Goal: Task Accomplishment & Management: Complete application form

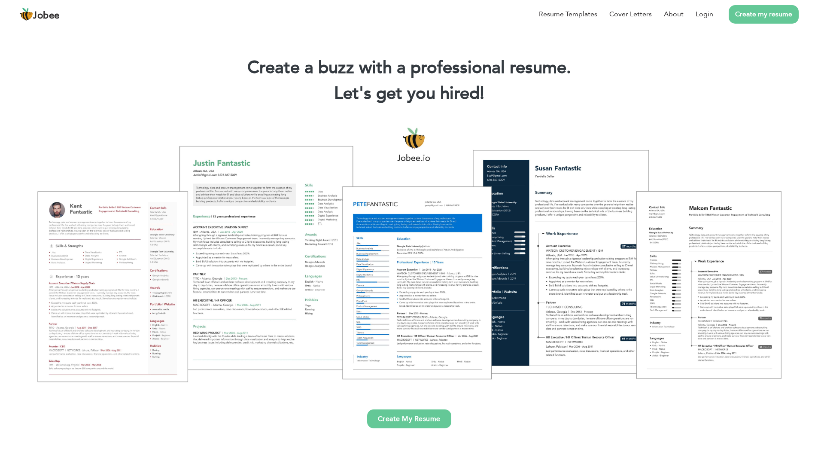
click at [134, 278] on div at bounding box center [408, 254] width 805 height 285
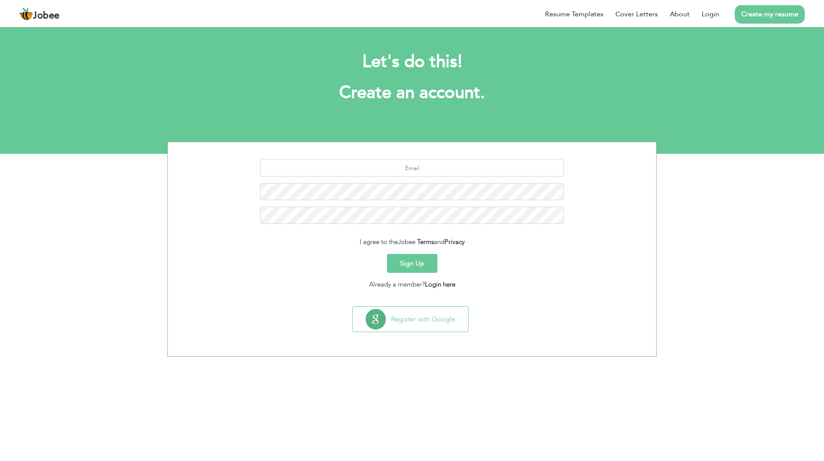
click at [762, 17] on link "Create my resume" at bounding box center [770, 14] width 70 height 18
click at [408, 173] on input "text" at bounding box center [412, 167] width 304 height 17
type input "faisalayesha277@gmail.com"
click at [416, 261] on button "Sign Up" at bounding box center [412, 263] width 50 height 19
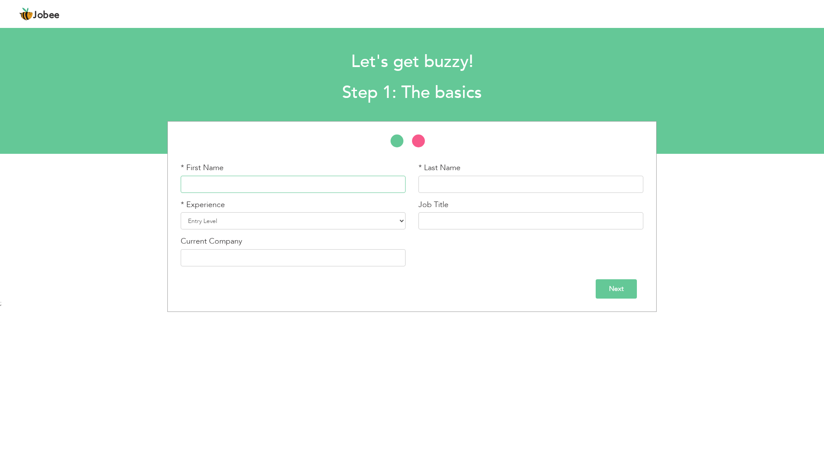
click at [351, 189] on input "text" at bounding box center [293, 184] width 225 height 17
type input "Ayesha Faisal"
drag, startPoint x: 315, startPoint y: 224, endPoint x: 388, endPoint y: 243, distance: 75.6
click at [315, 224] on select "Entry Level Less than 1 Year 1 Year 2 Years 3 Years 4 Years 5 Years 6 Years 7 Y…" at bounding box center [293, 220] width 225 height 17
select select "4"
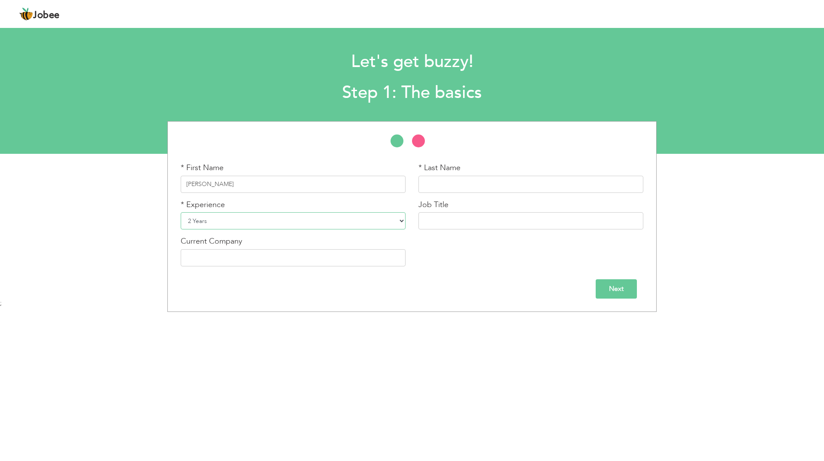
click at [181, 212] on select "Entry Level Less than 1 Year 1 Year 2 Years 3 Years 4 Years 5 Years 6 Years 7 Y…" at bounding box center [293, 220] width 225 height 17
click at [319, 256] on input "text" at bounding box center [293, 257] width 225 height 17
type input "GNN"
click at [222, 183] on input "[PERSON_NAME]" at bounding box center [293, 184] width 225 height 17
click at [222, 183] on input "Ayesha Faisal" at bounding box center [293, 184] width 225 height 17
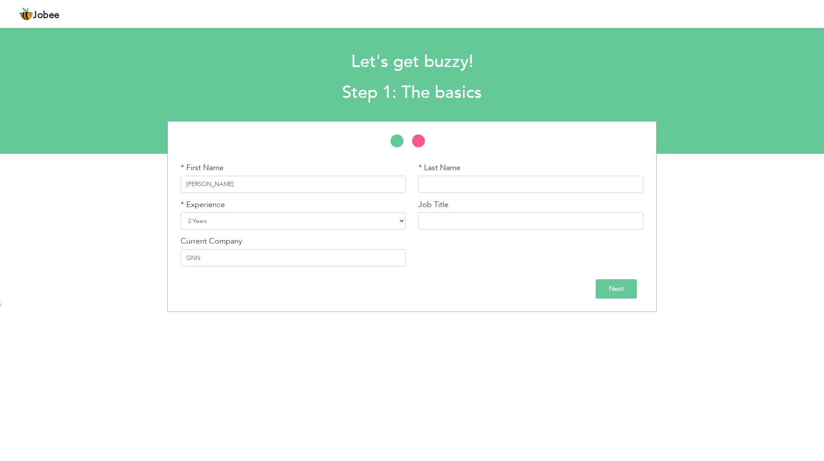
type input "Ayesha"
click at [503, 179] on input "text" at bounding box center [531, 184] width 225 height 17
paste input "Faisal"
type input "Faisal"
click at [487, 223] on input "text" at bounding box center [531, 220] width 225 height 17
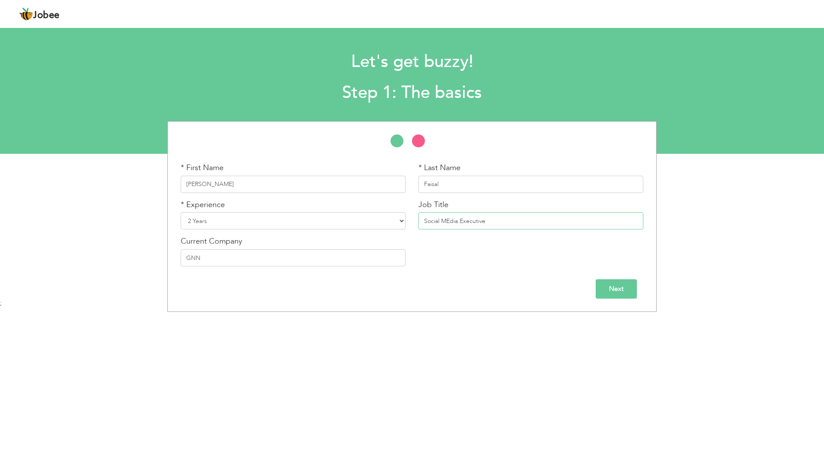
click at [452, 219] on input "Social MEdia Executive" at bounding box center [531, 220] width 225 height 17
type input "Social Media Executive"
click at [617, 288] on input "Next" at bounding box center [616, 288] width 41 height 19
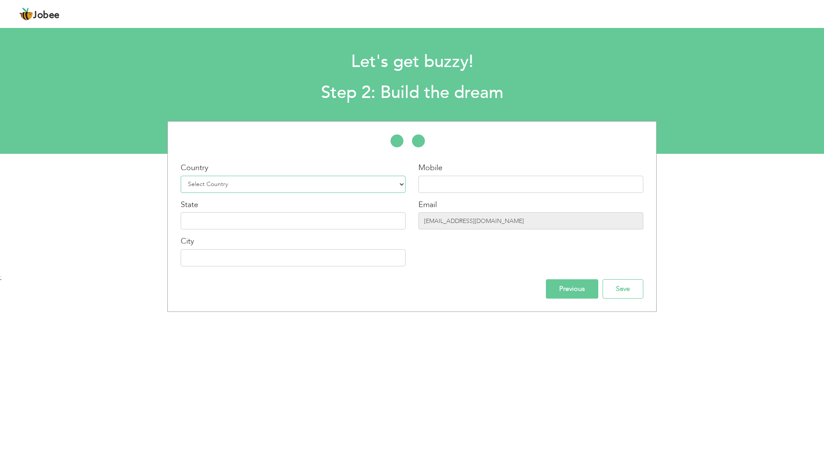
click at [331, 186] on select "Select Country Afghanistan Albania Algeria American Samoa Andorra Angola Anguil…" at bounding box center [293, 184] width 225 height 17
select select "166"
click at [181, 176] on select "Select Country Afghanistan Albania Algeria American Samoa Andorra Angola Anguil…" at bounding box center [293, 184] width 225 height 17
click at [262, 219] on input "text" at bounding box center [293, 220] width 225 height 17
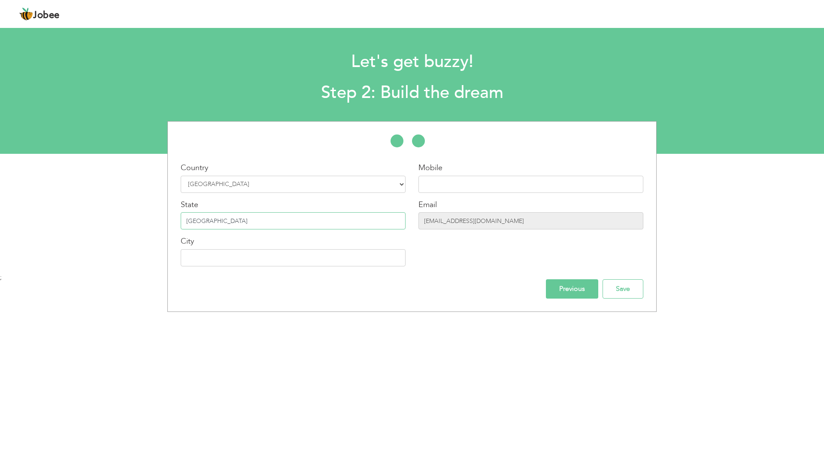
click at [203, 220] on input "lahore" at bounding box center [293, 220] width 225 height 17
type input "lahore"
click at [210, 254] on input "text" at bounding box center [293, 257] width 225 height 17
type input "lahore"
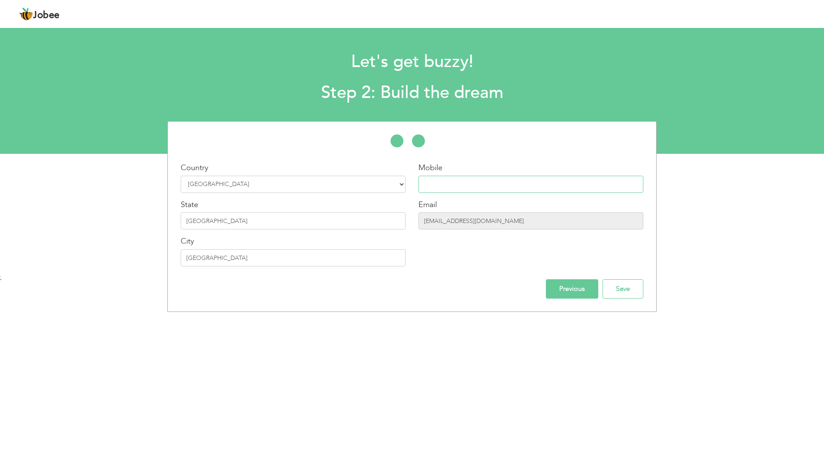
click at [472, 185] on input "text" at bounding box center [531, 184] width 225 height 17
type input "03010149674"
click at [615, 289] on input "Save" at bounding box center [623, 288] width 41 height 19
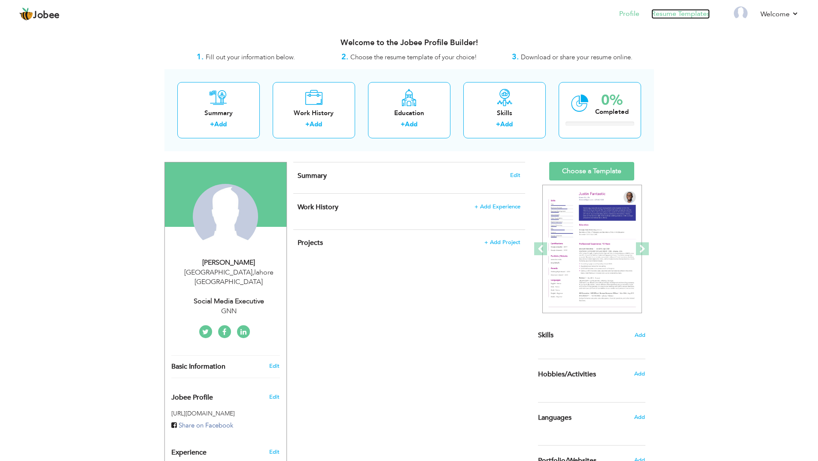
click at [677, 13] on link "Resume Templates" at bounding box center [680, 14] width 58 height 10
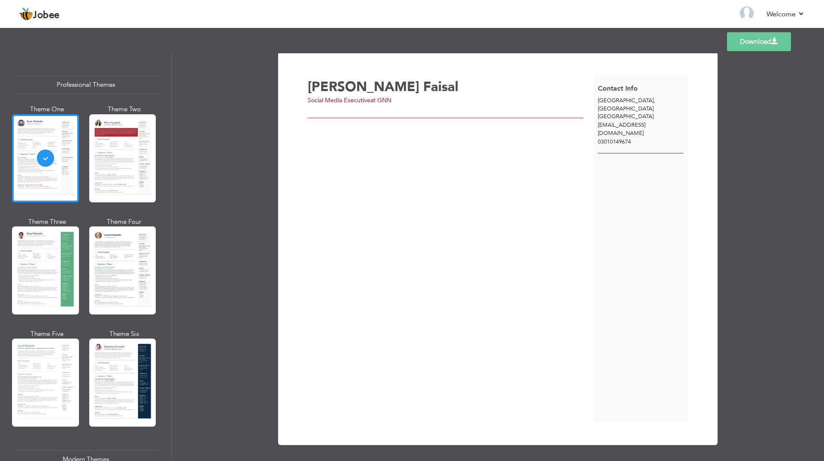
scroll to position [6, 0]
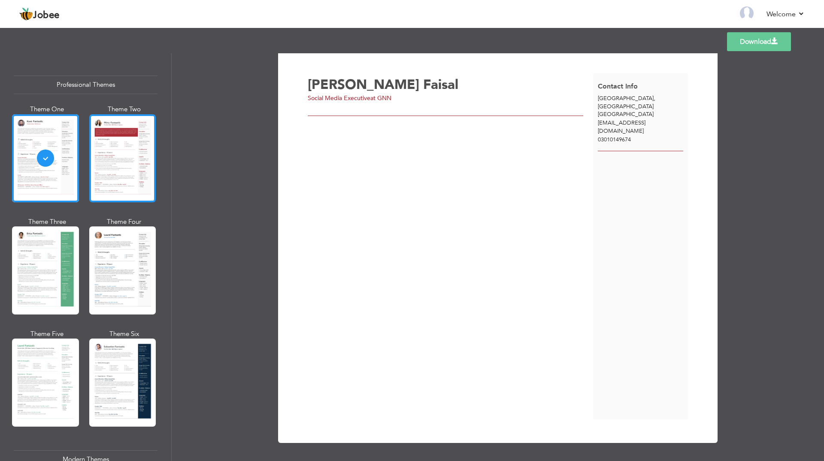
click at [109, 165] on div at bounding box center [122, 158] width 67 height 88
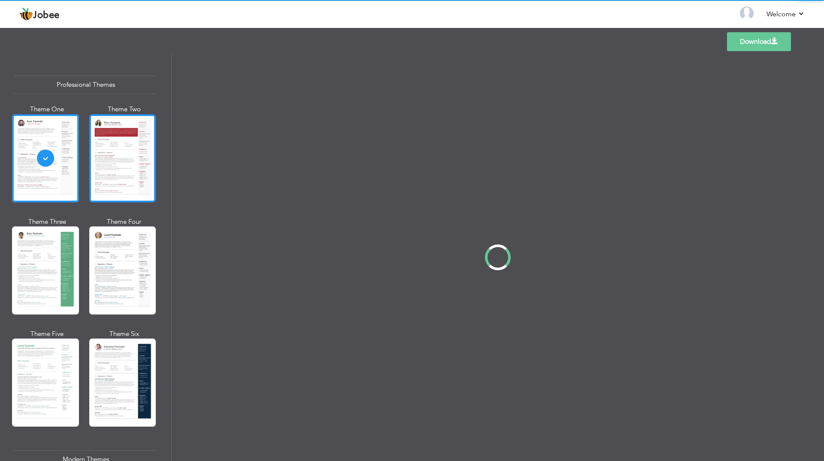
scroll to position [0, 0]
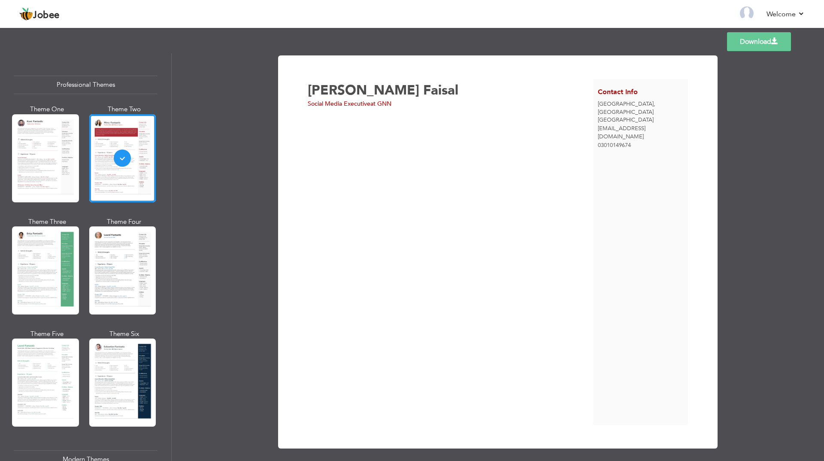
click at [465, 213] on div "Ayesha Faisal Social Media Executive at GNN" at bounding box center [451, 252] width 286 height 346
click at [514, 142] on div "Ayesha Faisal Social Media Executive at GNN" at bounding box center [451, 252] width 286 height 346
click at [335, 106] on span "Social Media Executive" at bounding box center [339, 104] width 63 height 8
click at [109, 278] on div at bounding box center [122, 270] width 67 height 88
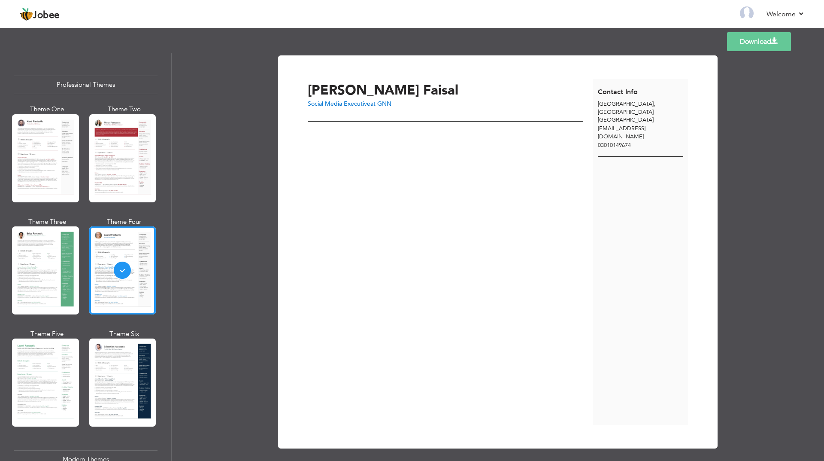
scroll to position [6, 0]
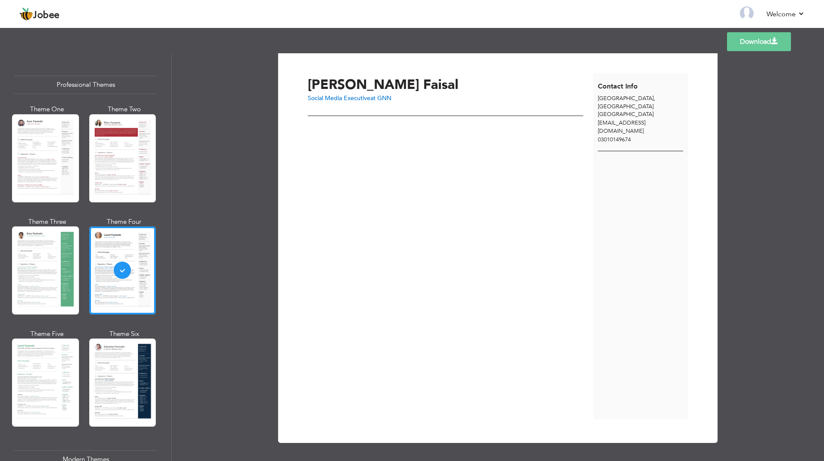
click at [469, 237] on div "[PERSON_NAME] Social Media Executive at [GEOGRAPHIC_DATA]" at bounding box center [451, 246] width 286 height 346
click at [469, 237] on div "Ayesha Faisal Social Media Executive at GNN" at bounding box center [451, 246] width 286 height 346
click at [429, 76] on div "Ayesha Faisal" at bounding box center [453, 83] width 290 height 17
click at [423, 87] on span "Faisal" at bounding box center [440, 85] width 35 height 18
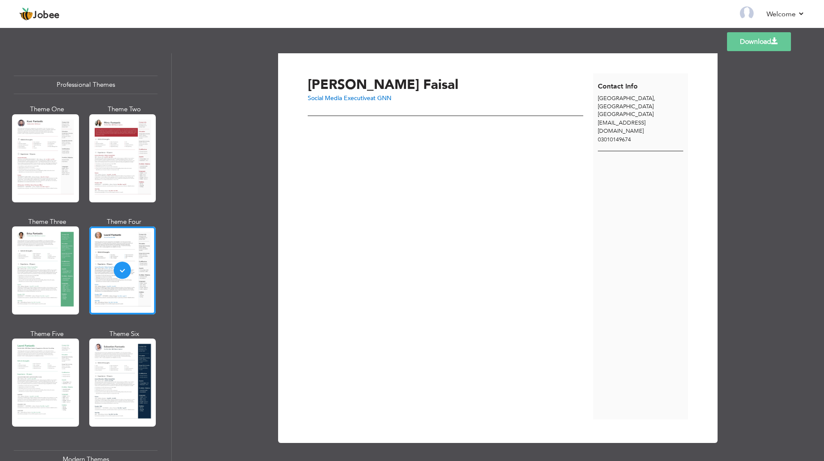
click at [361, 98] on span "Social Media Executive" at bounding box center [339, 98] width 63 height 8
click at [601, 100] on span "lahore" at bounding box center [626, 98] width 56 height 8
click at [604, 100] on span "lahore" at bounding box center [626, 98] width 56 height 8
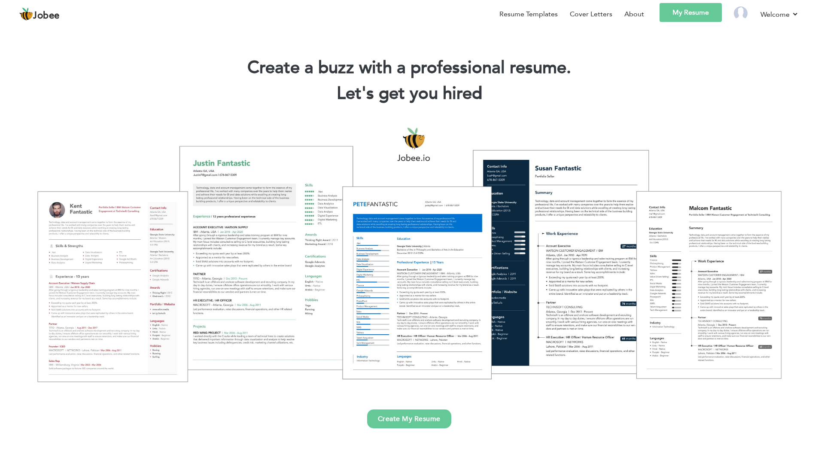
click at [158, 271] on div at bounding box center [408, 254] width 805 height 285
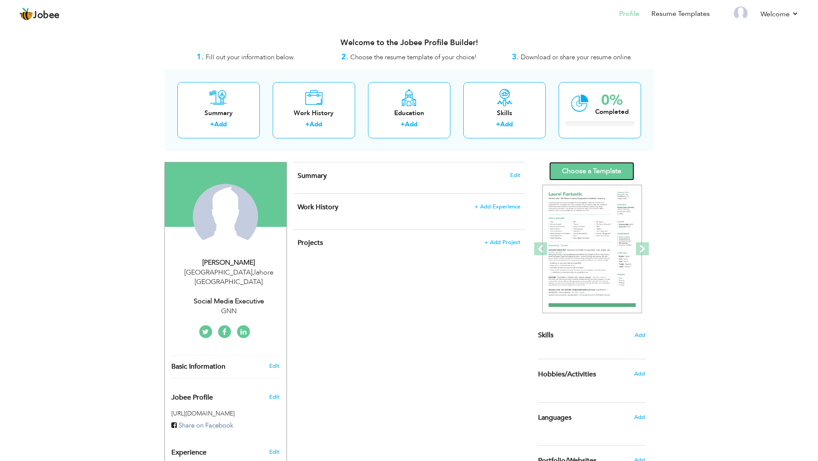
click at [612, 172] on link "Choose a Template" at bounding box center [591, 171] width 85 height 18
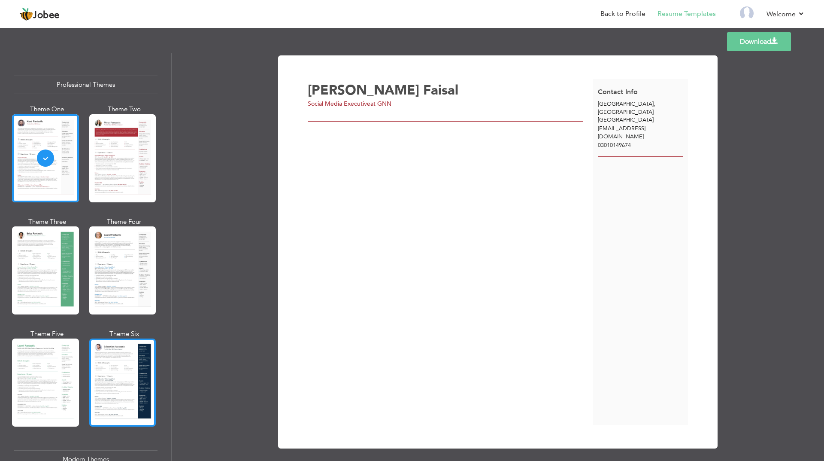
click at [106, 363] on div at bounding box center [122, 382] width 67 height 88
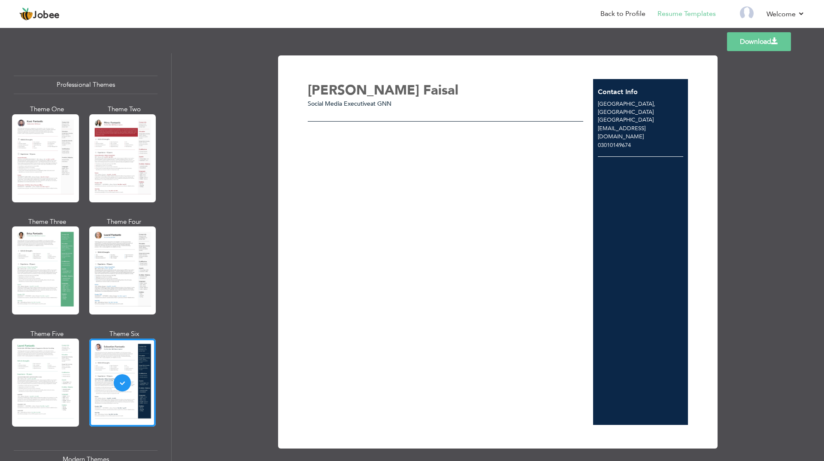
click at [426, 109] on div "Ayesha Faisal Social Media Executive at GNN" at bounding box center [451, 252] width 286 height 346
click at [423, 99] on span "Faisal" at bounding box center [440, 90] width 35 height 18
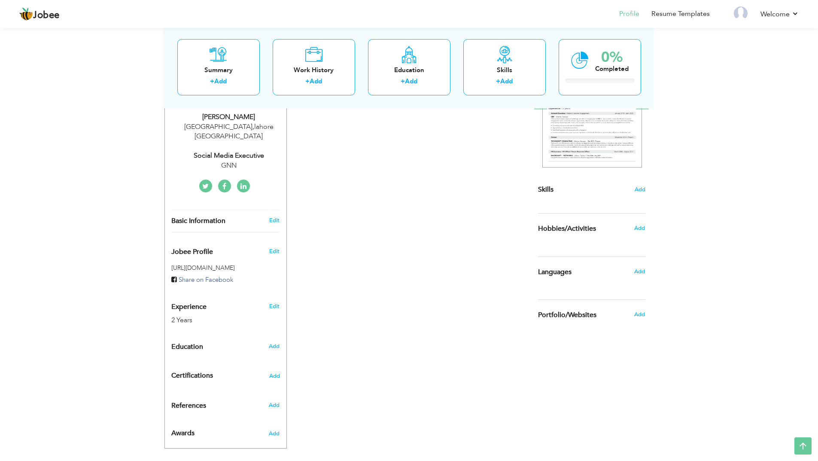
scroll to position [146, 0]
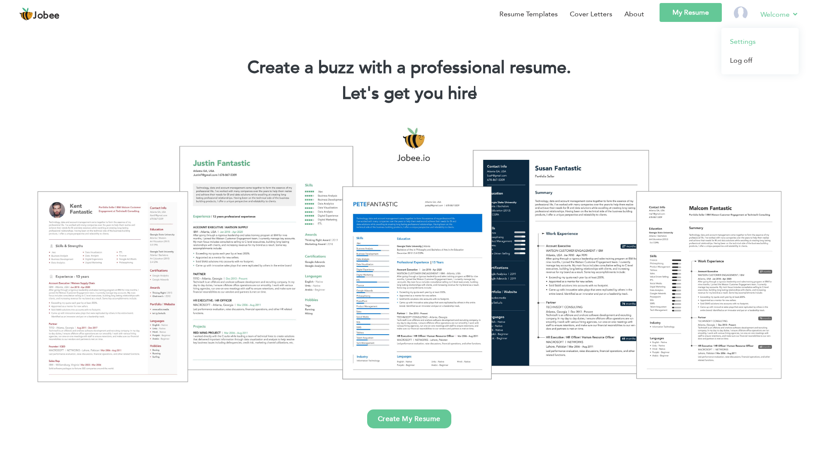
click at [749, 46] on link "Settings" at bounding box center [759, 41] width 77 height 19
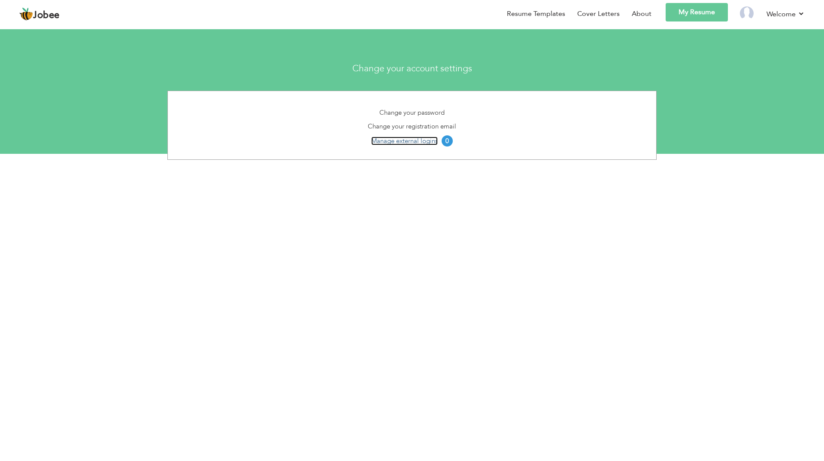
click at [425, 143] on link "Manage external logins" at bounding box center [404, 141] width 67 height 9
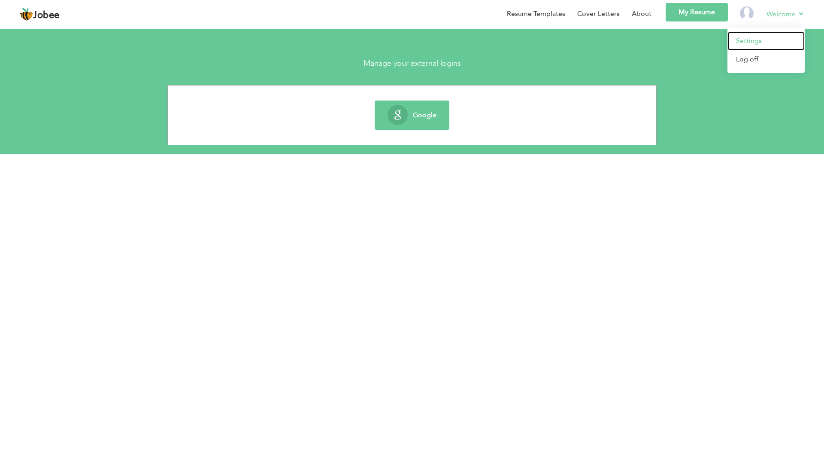
click at [776, 36] on link "Settings" at bounding box center [766, 41] width 77 height 18
